Goal: Task Accomplishment & Management: Use online tool/utility

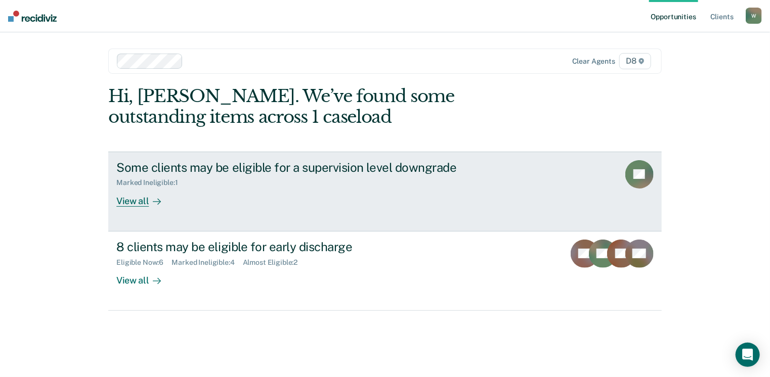
click at [282, 173] on div "Some clients may be eligible for a supervision level downgrade" at bounding box center [293, 167] width 355 height 15
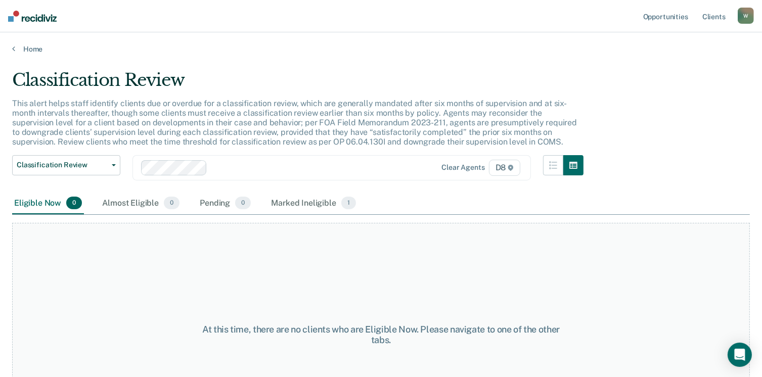
click at [31, 43] on div "Home" at bounding box center [381, 42] width 762 height 21
click at [35, 51] on link "Home" at bounding box center [381, 49] width 738 height 9
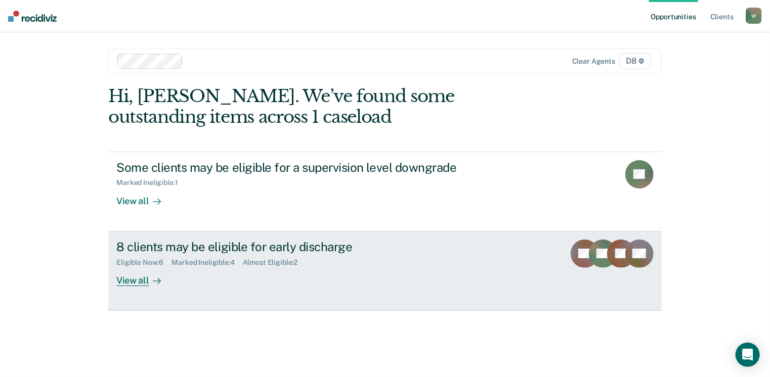
click at [314, 261] on div "Eligible Now : 6 Marked Ineligible : 4 Almost Eligible : 2" at bounding box center [293, 260] width 355 height 13
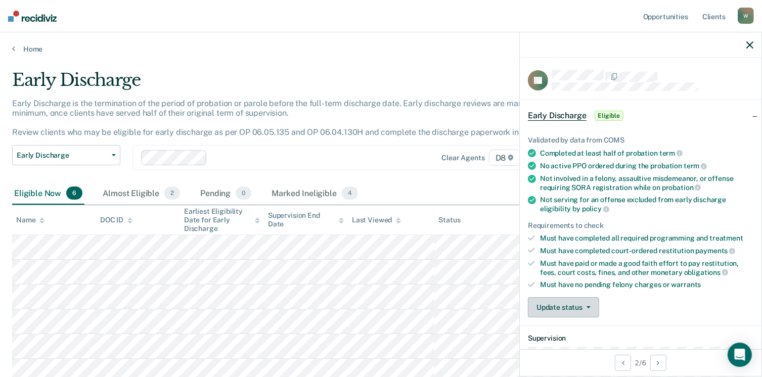
click at [543, 310] on button "Update status" at bounding box center [563, 307] width 71 height 20
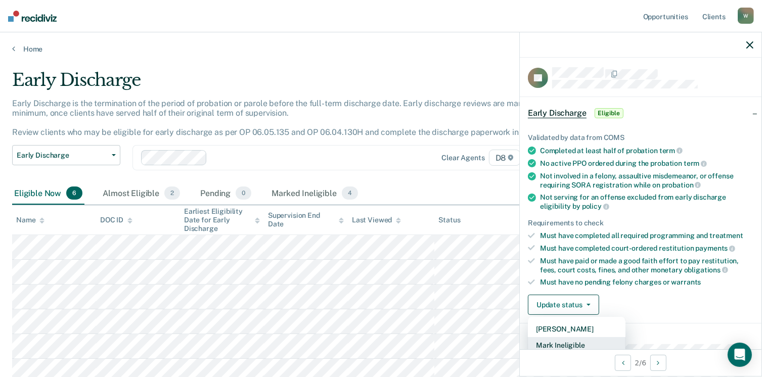
click at [573, 342] on button "Mark Ineligible" at bounding box center [577, 345] width 98 height 16
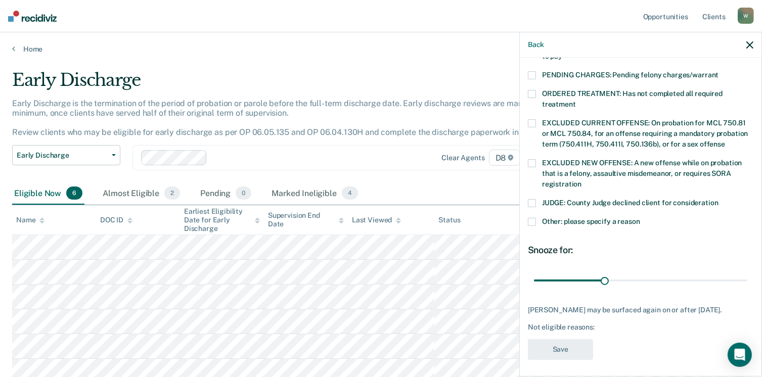
scroll to position [0, 0]
drag, startPoint x: 582, startPoint y: 202, endPoint x: 579, endPoint y: 207, distance: 6.3
click at [582, 202] on div "JUDGE: County Judge declined client for consideration" at bounding box center [641, 208] width 226 height 19
click at [563, 218] on div "Other: please specify a reason" at bounding box center [641, 227] width 226 height 19
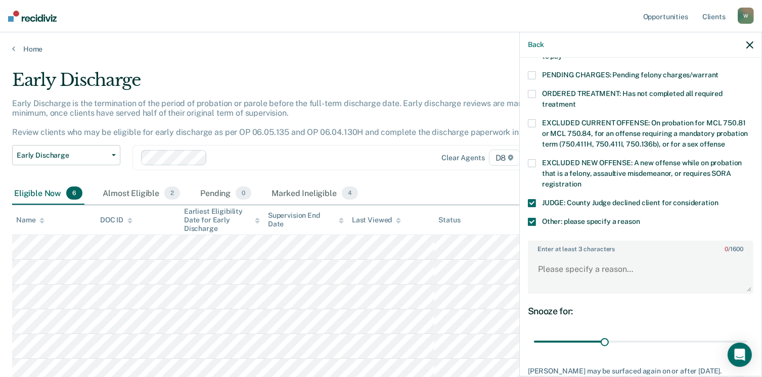
click at [539, 199] on label "JUDGE: County Judge declined client for consideration" at bounding box center [641, 204] width 226 height 11
click at [747, 43] on icon "button" at bounding box center [749, 44] width 7 height 7
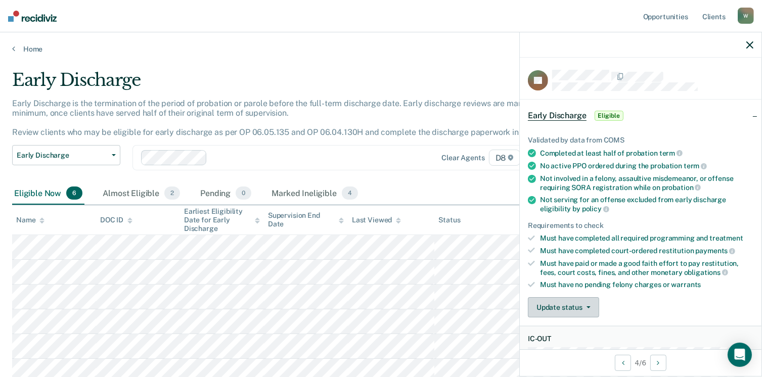
click at [574, 299] on button "Update status" at bounding box center [563, 307] width 71 height 20
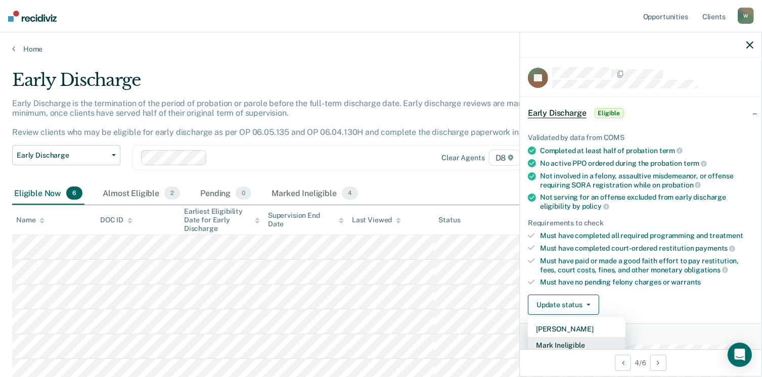
click at [563, 344] on button "Mark Ineligible" at bounding box center [577, 345] width 98 height 16
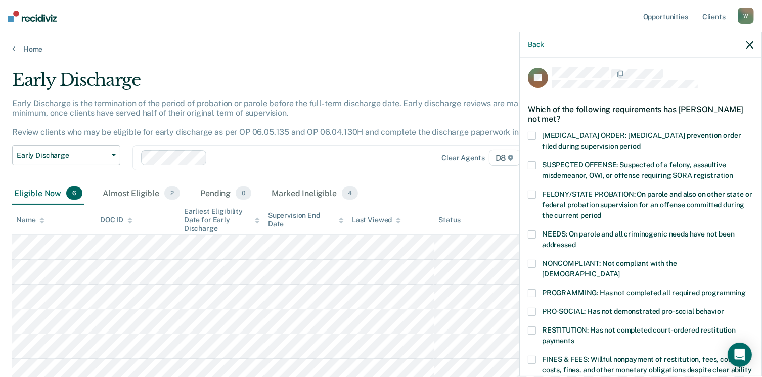
click at [528, 327] on span at bounding box center [532, 331] width 8 height 8
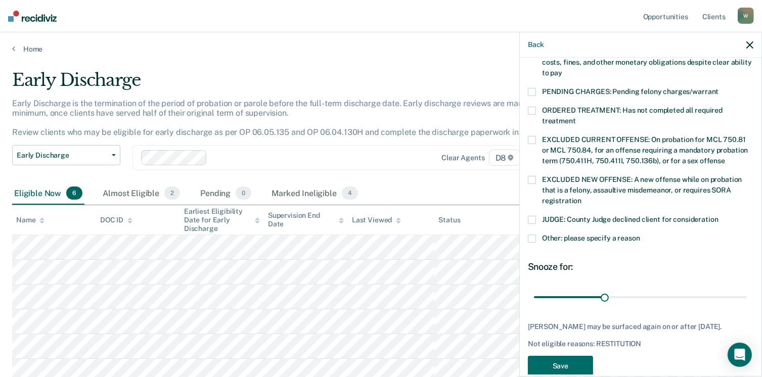
scroll to position [327, 0]
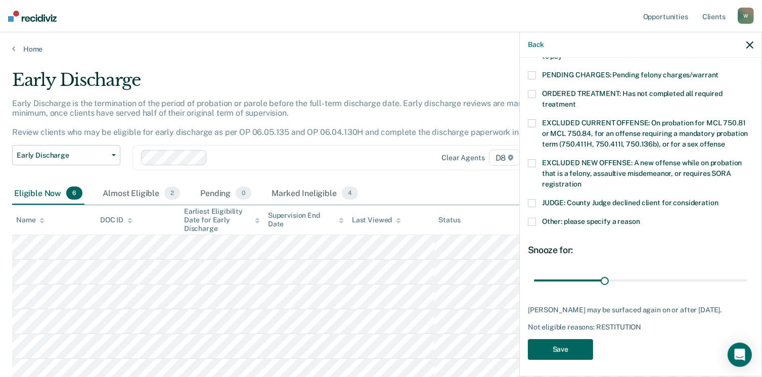
click at [569, 347] on button "Save" at bounding box center [560, 349] width 65 height 21
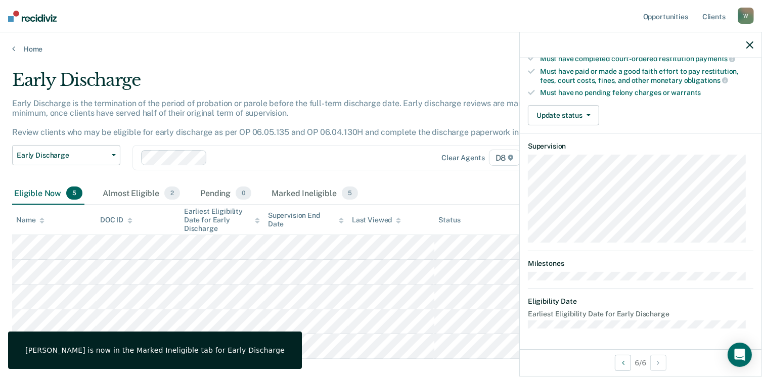
scroll to position [188, 0]
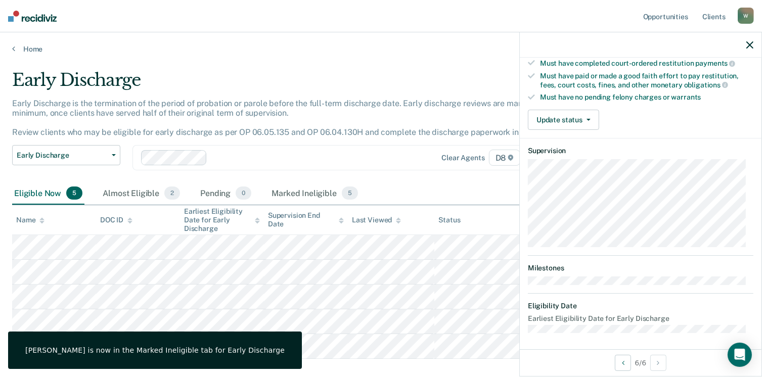
click at [577, 129] on div "Validated by data from COMS Completed at least half of probation term No active…" at bounding box center [641, 35] width 242 height 206
click at [581, 115] on button "Update status" at bounding box center [563, 120] width 71 height 20
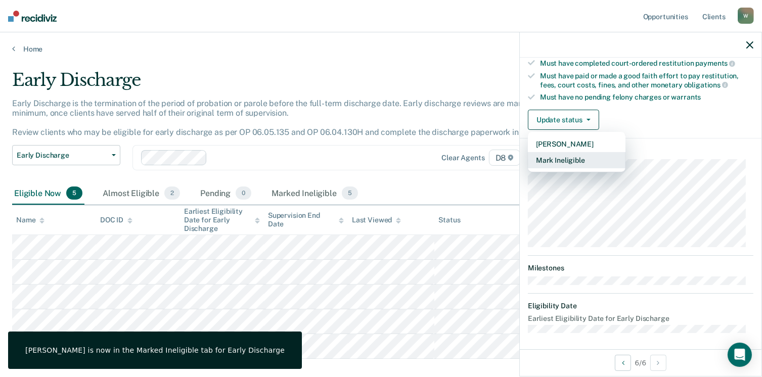
click at [566, 155] on button "Mark Ineligible" at bounding box center [577, 160] width 98 height 16
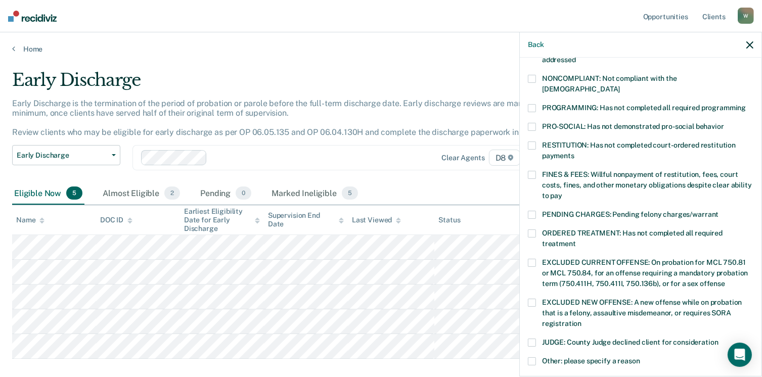
click at [532, 230] on span at bounding box center [532, 234] width 8 height 8
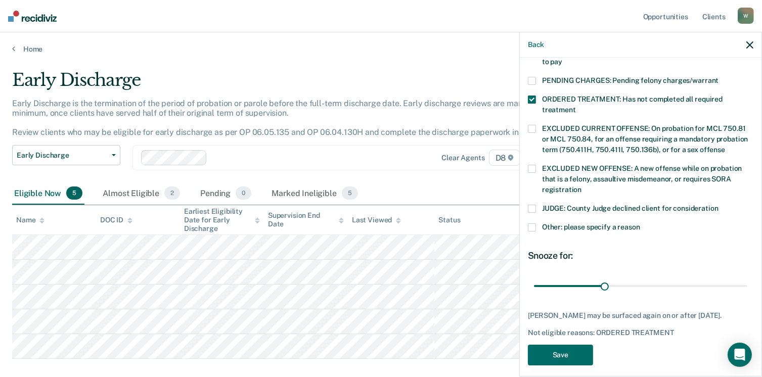
scroll to position [327, 0]
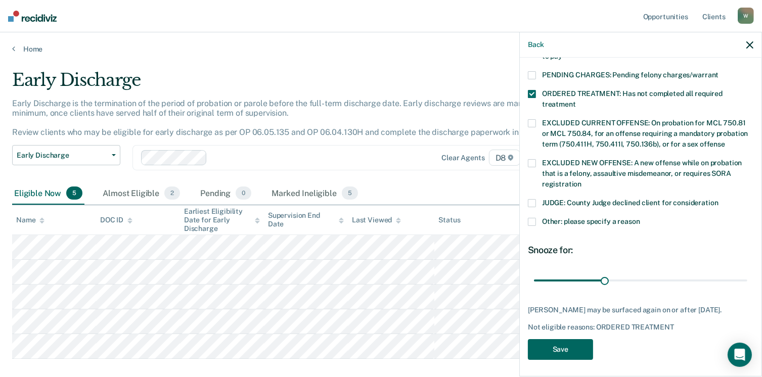
click at [572, 345] on button "Save" at bounding box center [560, 349] width 65 height 21
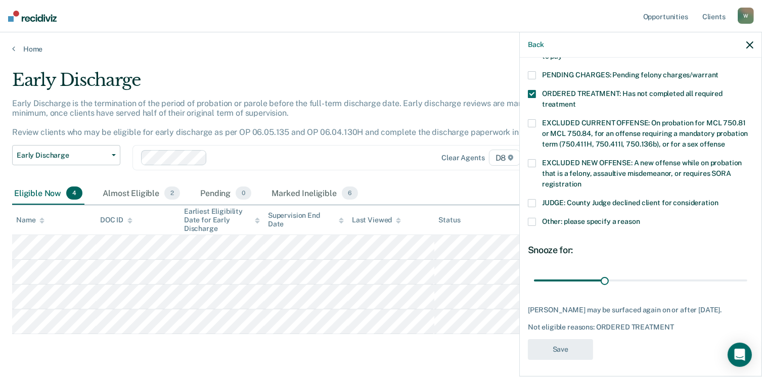
scroll to position [262, 0]
